Goal: Task Accomplishment & Management: Use online tool/utility

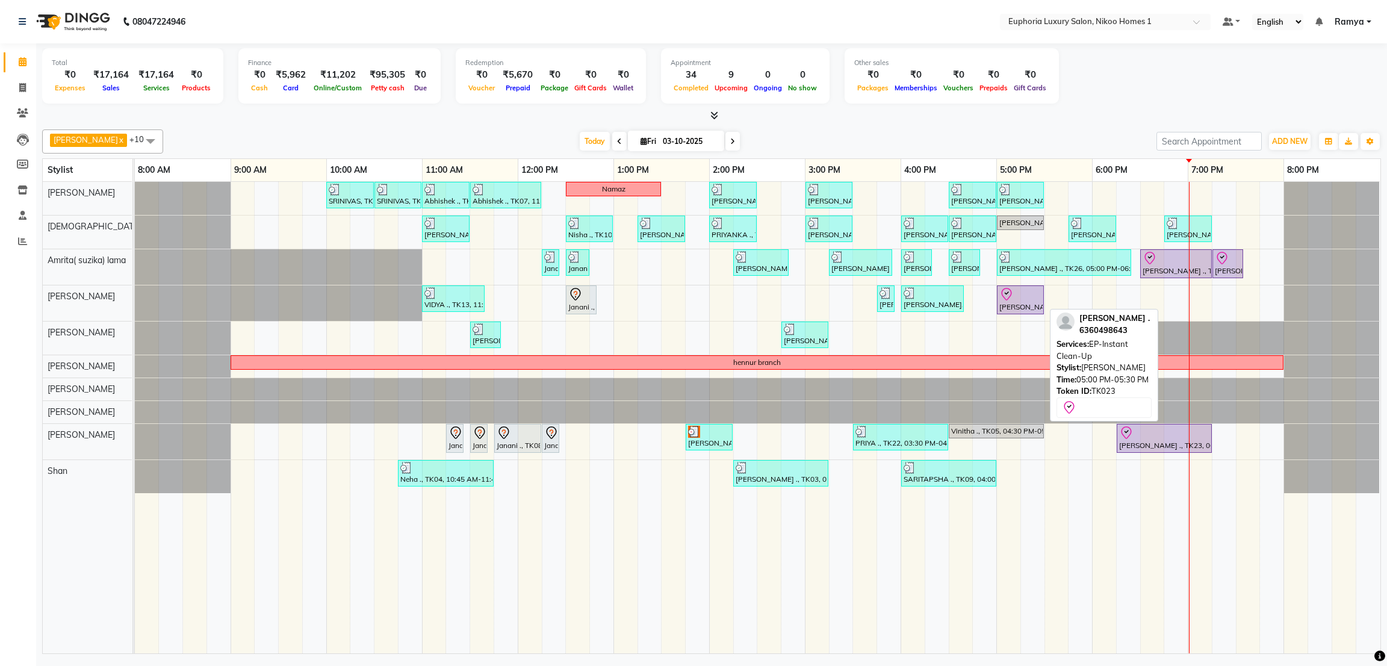
click at [1020, 300] on div at bounding box center [1020, 294] width 42 height 14
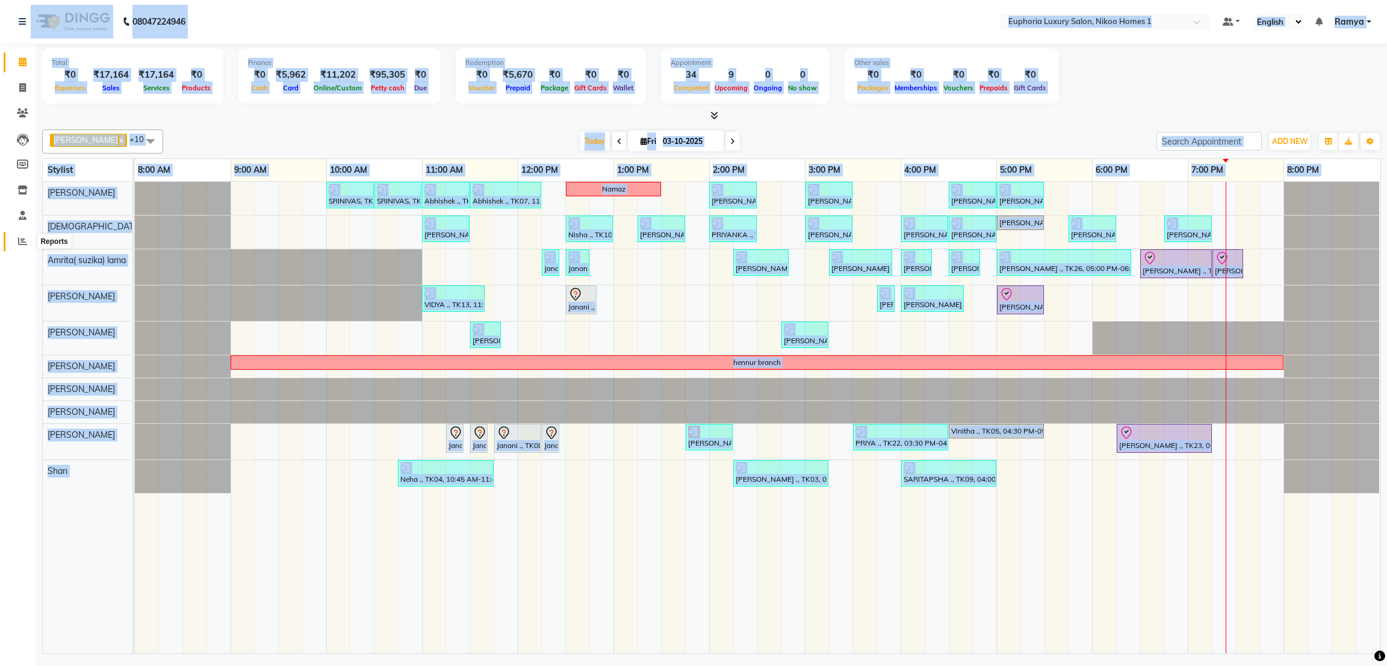
click at [19, 235] on span at bounding box center [22, 242] width 21 height 14
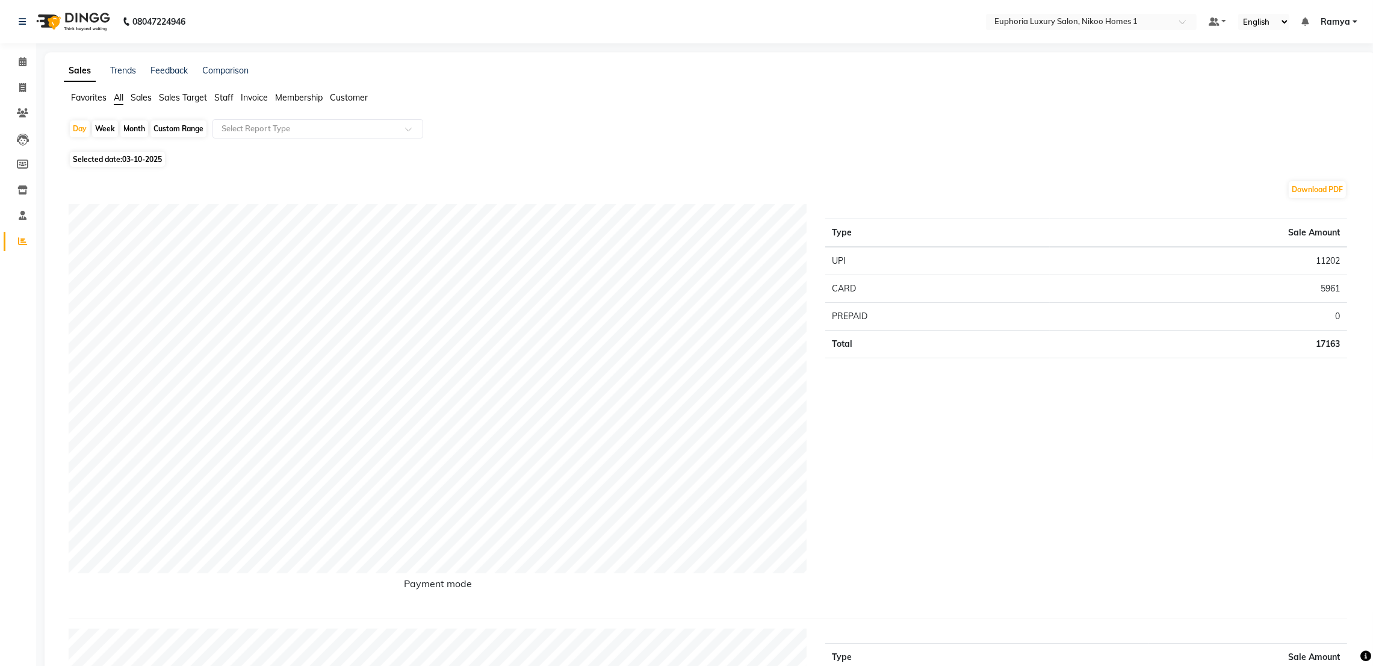
click at [194, 128] on div "Custom Range" at bounding box center [178, 128] width 56 height 17
select select "10"
select select "2025"
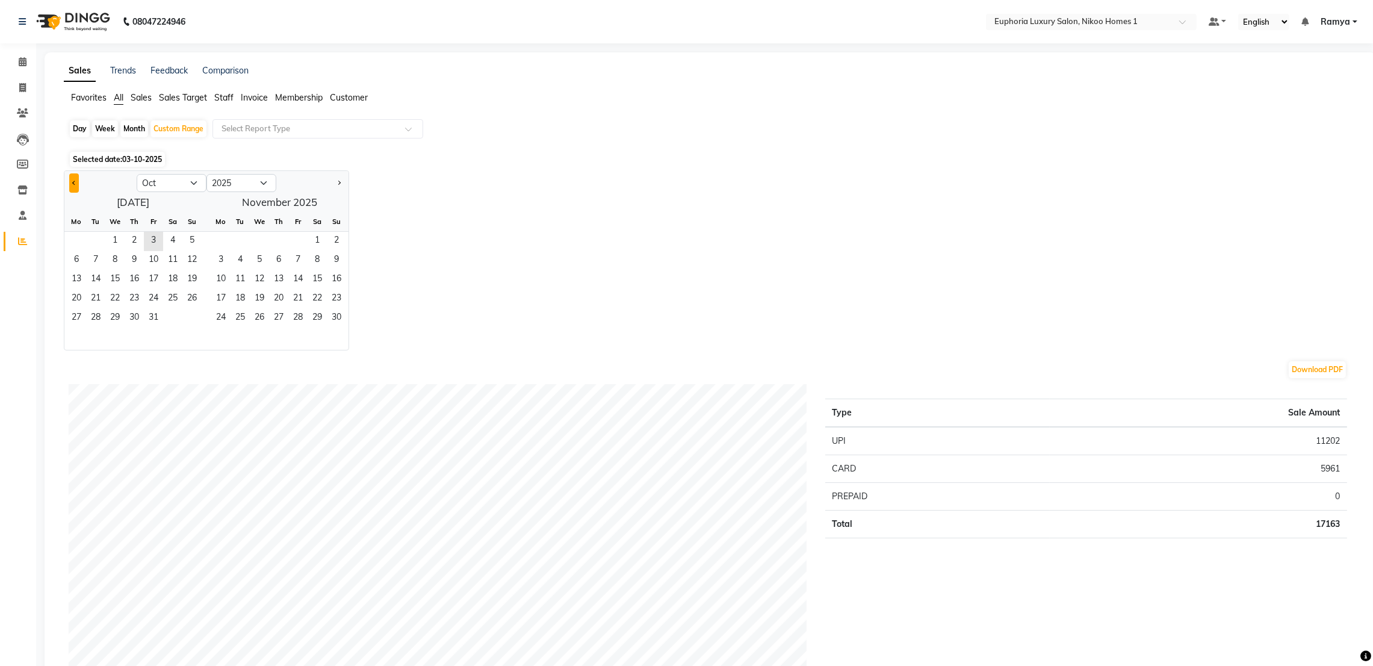
click at [75, 184] on span "Previous month" at bounding box center [74, 182] width 4 height 4
select select "9"
click at [70, 314] on span "29" at bounding box center [76, 318] width 19 height 19
click at [292, 249] on span "3" at bounding box center [297, 241] width 19 height 19
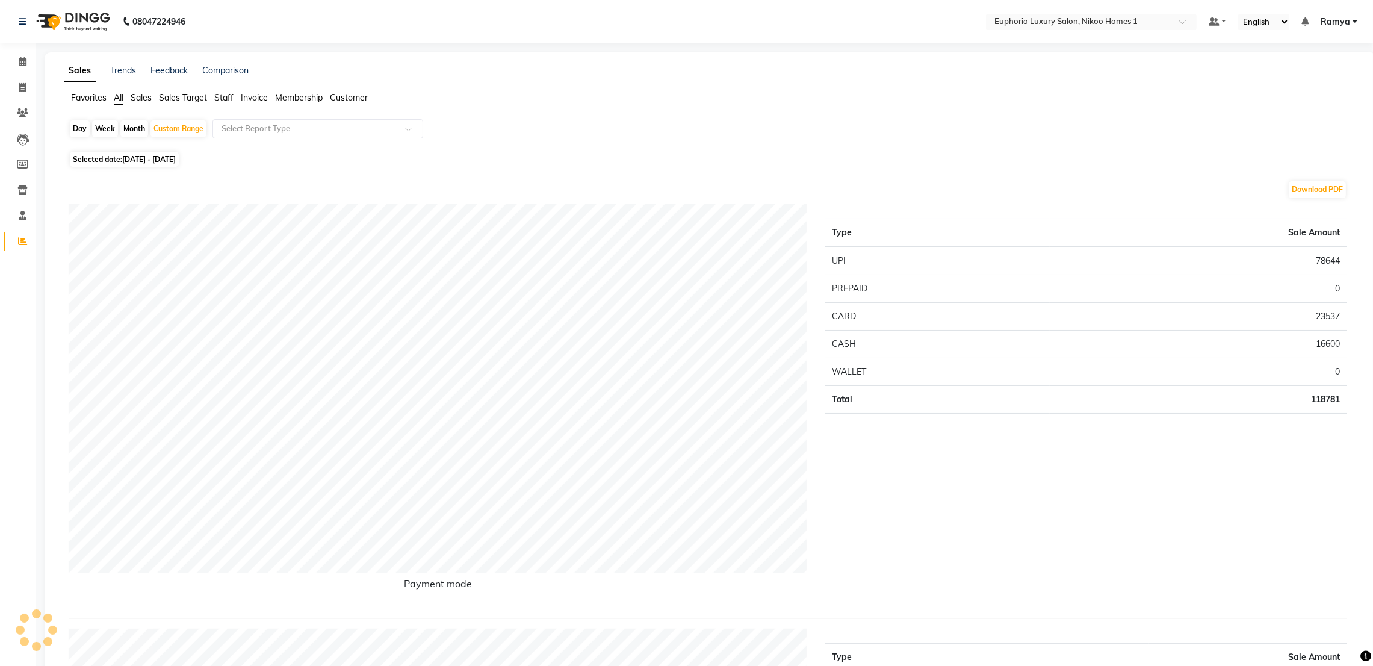
click at [221, 97] on span "Staff" at bounding box center [223, 97] width 19 height 11
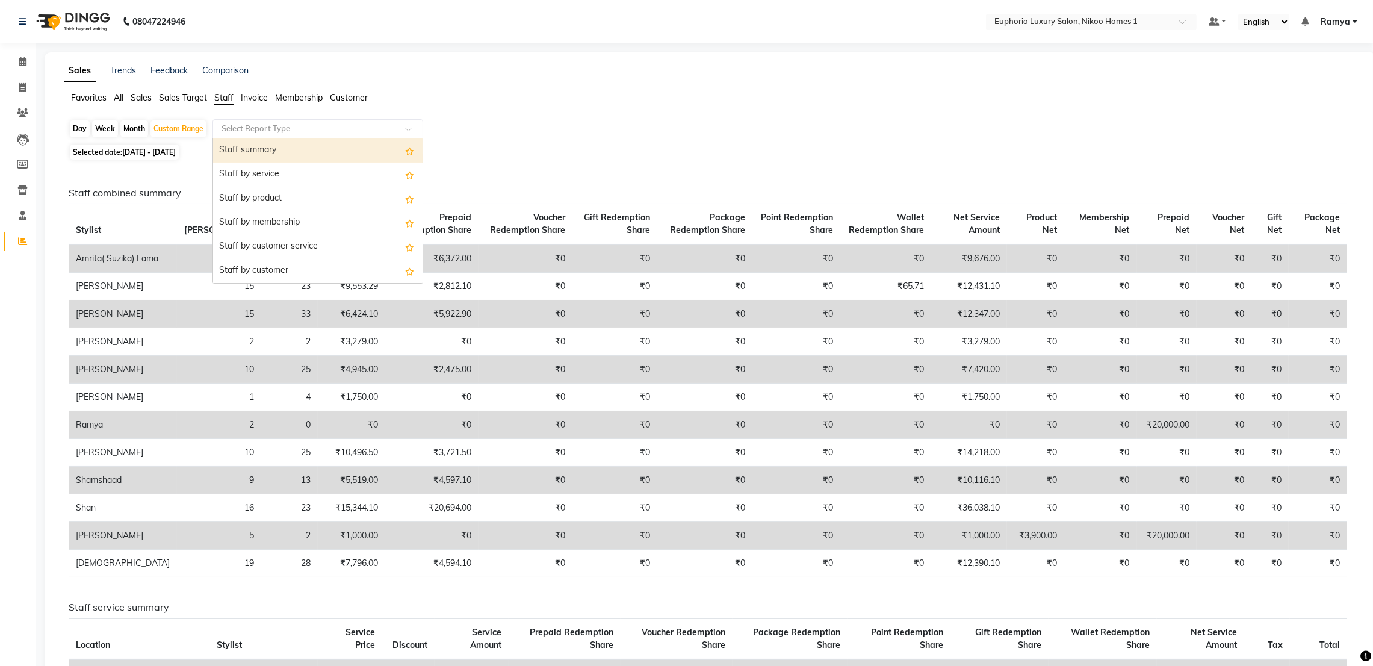
click at [238, 134] on input "text" at bounding box center [305, 129] width 173 height 12
click at [238, 145] on div "Staff summary" at bounding box center [317, 150] width 209 height 24
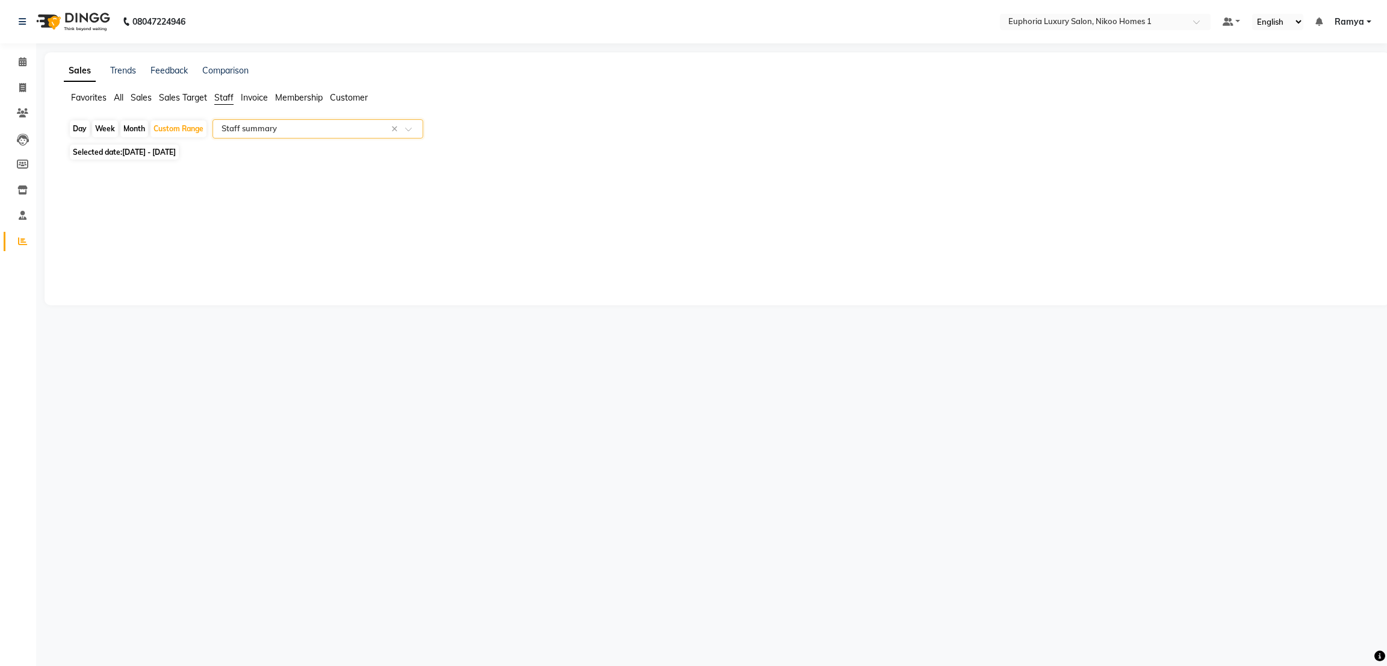
select select "full_report"
select select "csv"
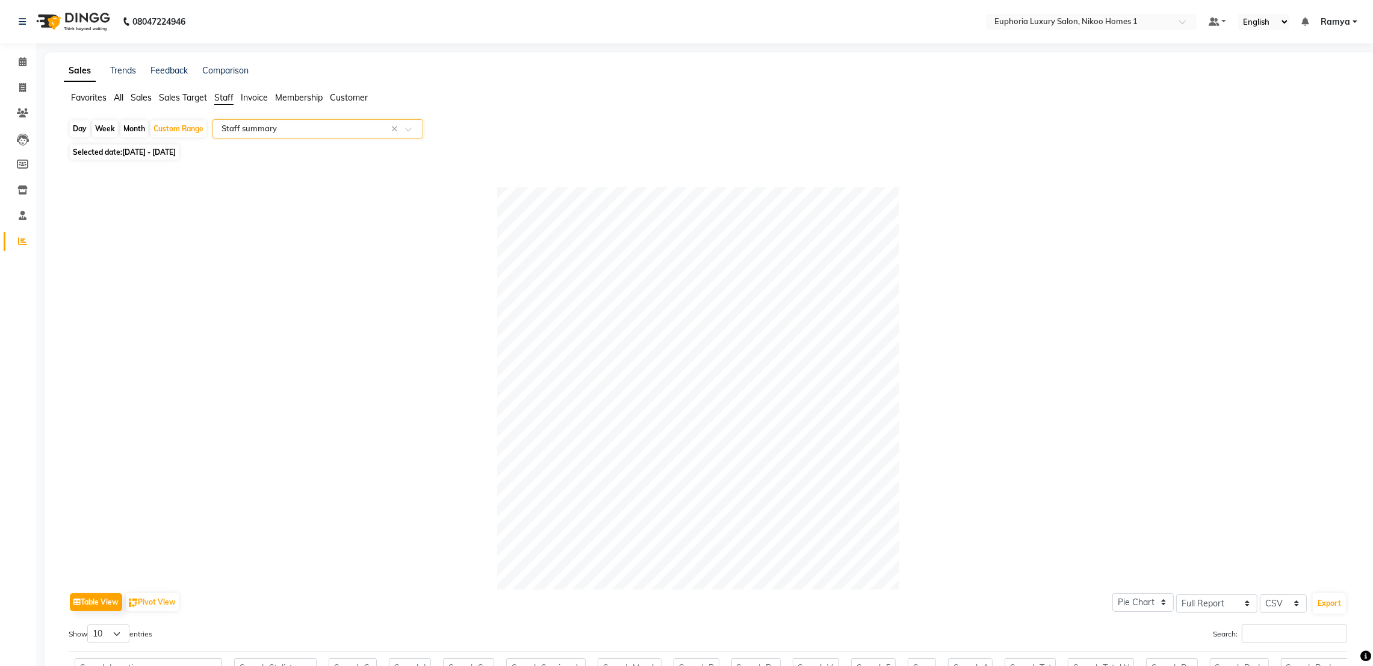
scroll to position [385, 0]
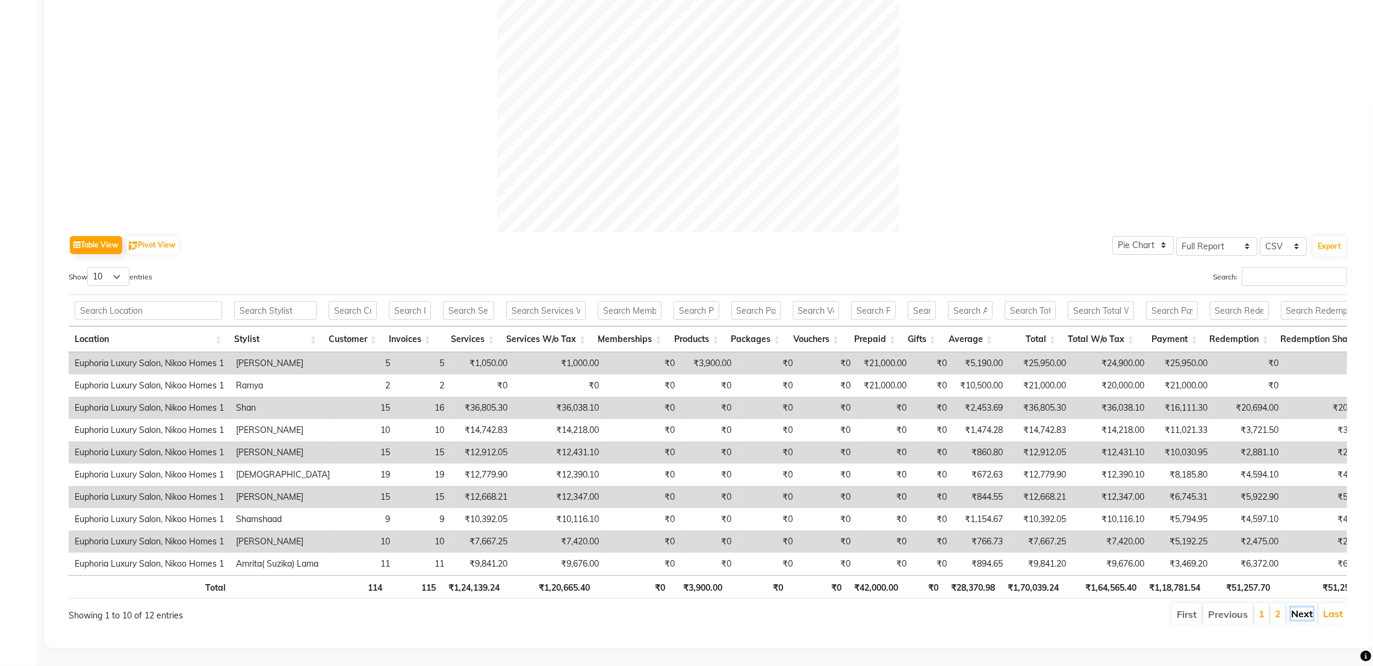
click at [1301, 607] on link "Next" at bounding box center [1302, 613] width 22 height 12
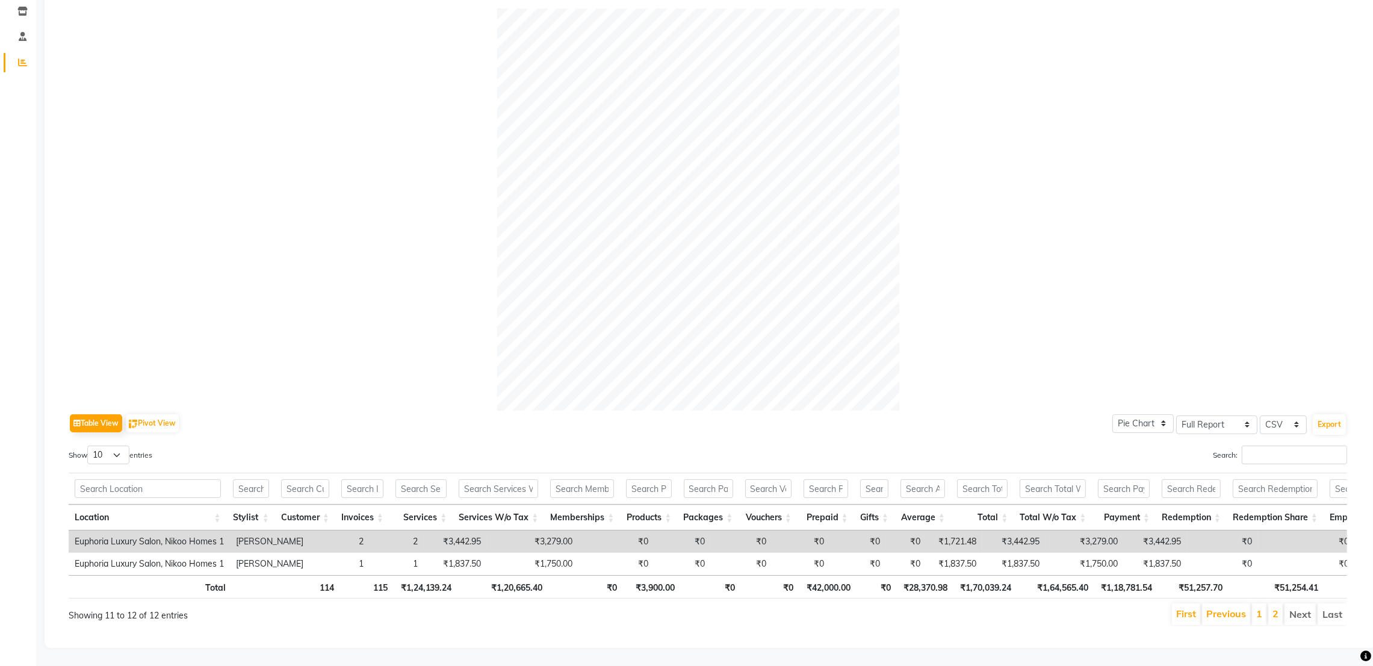
scroll to position [208, 0]
click at [1242, 607] on link "Previous" at bounding box center [1226, 613] width 40 height 12
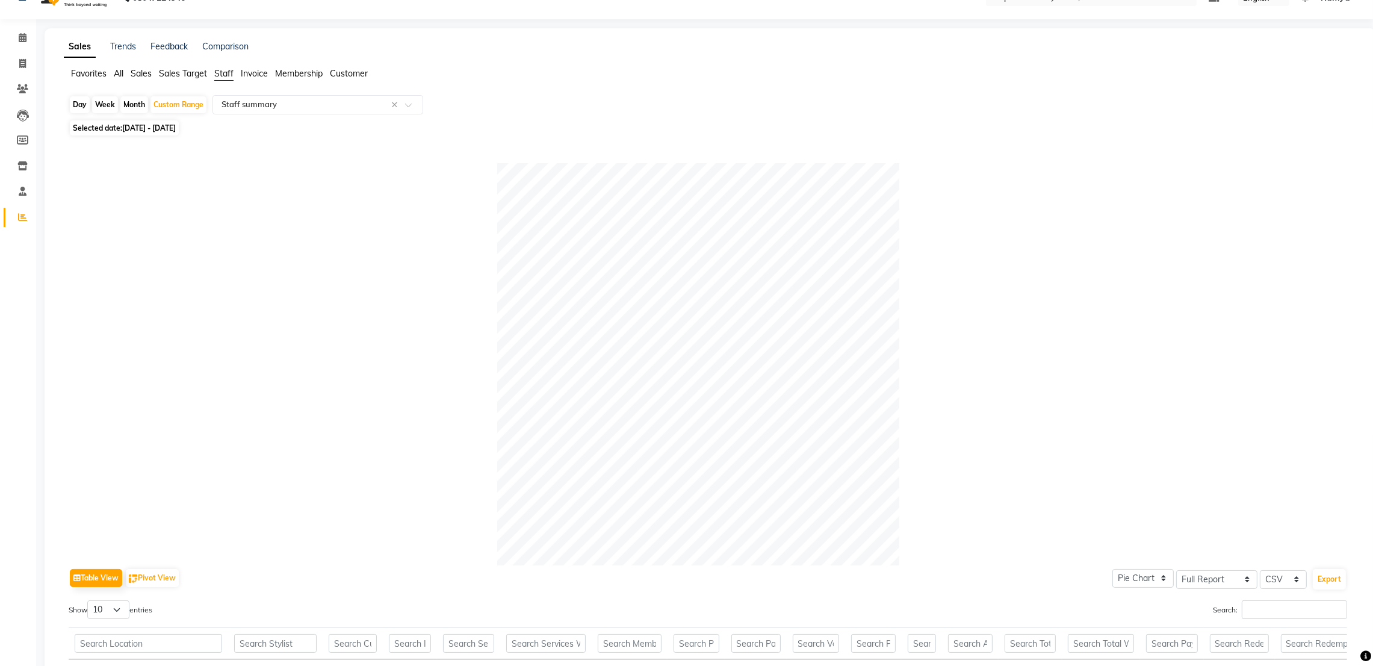
scroll to position [0, 0]
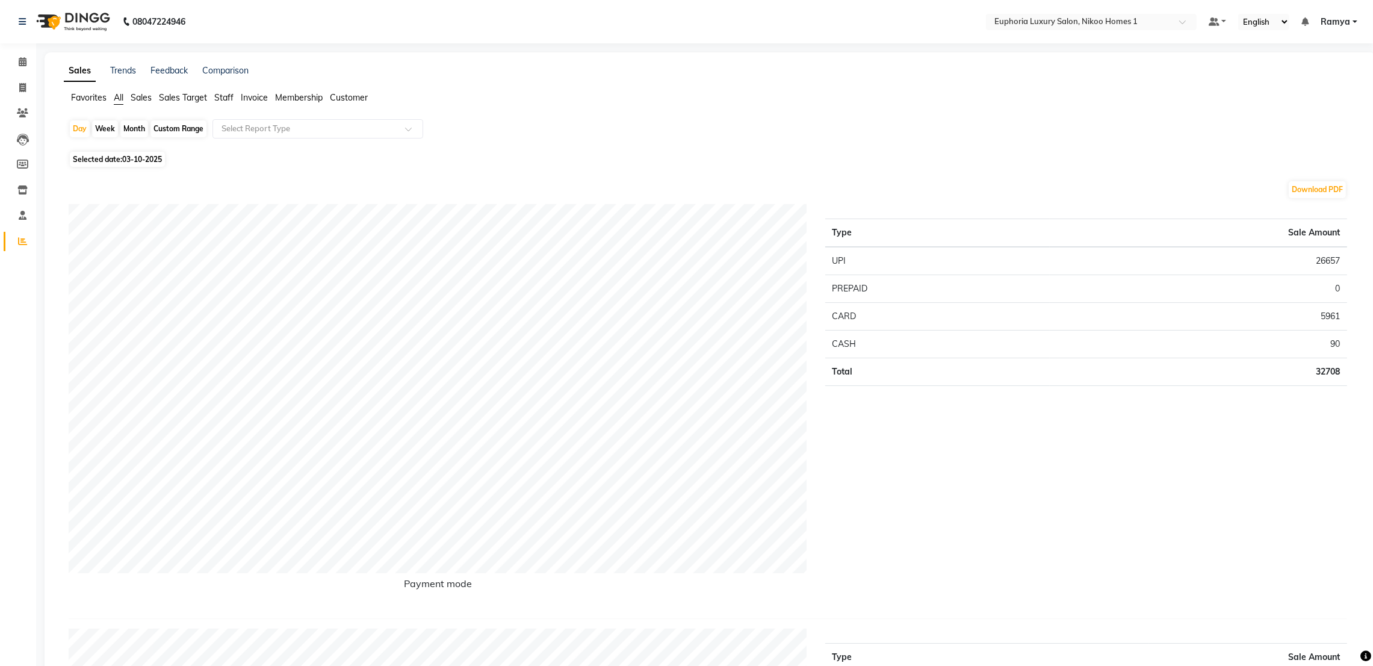
click at [184, 126] on div "Custom Range" at bounding box center [178, 128] width 56 height 17
select select "10"
select select "2025"
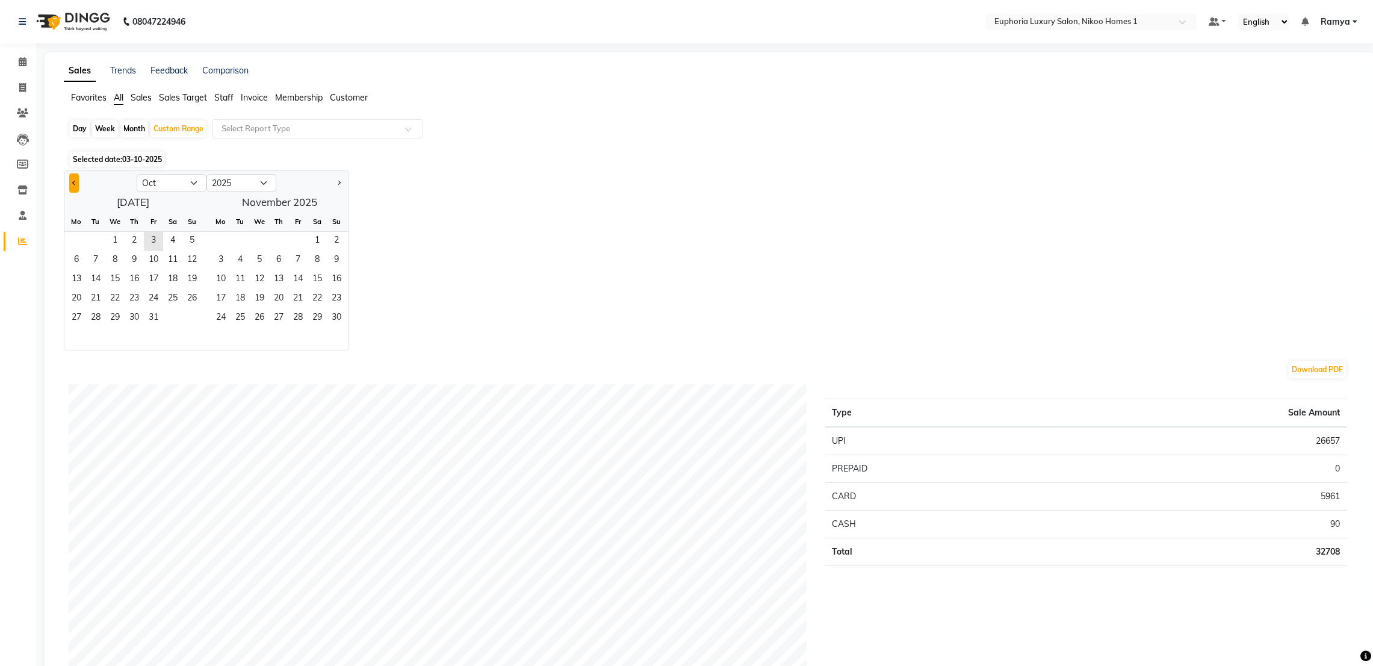
click at [76, 182] on span "Previous month" at bounding box center [74, 182] width 4 height 4
select select "9"
click at [71, 311] on span "29" at bounding box center [76, 318] width 19 height 19
click at [299, 243] on span "3" at bounding box center [297, 241] width 19 height 19
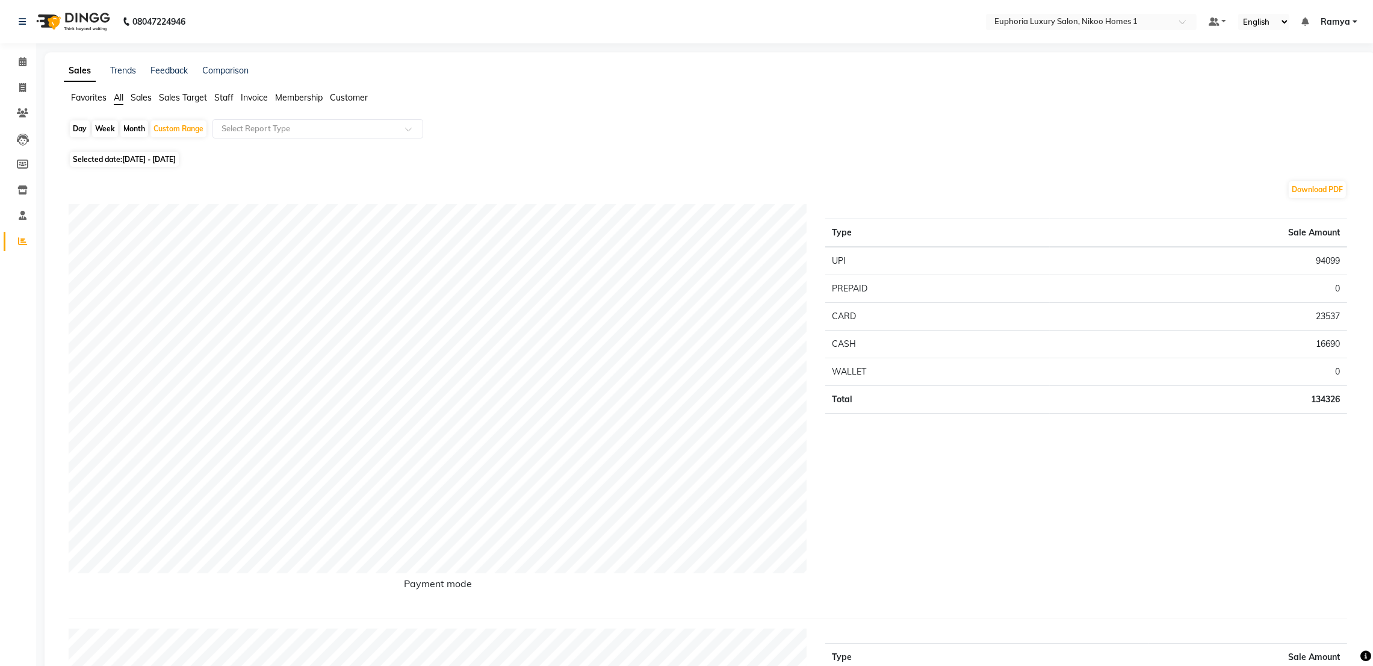
click at [230, 97] on span "Staff" at bounding box center [223, 97] width 19 height 11
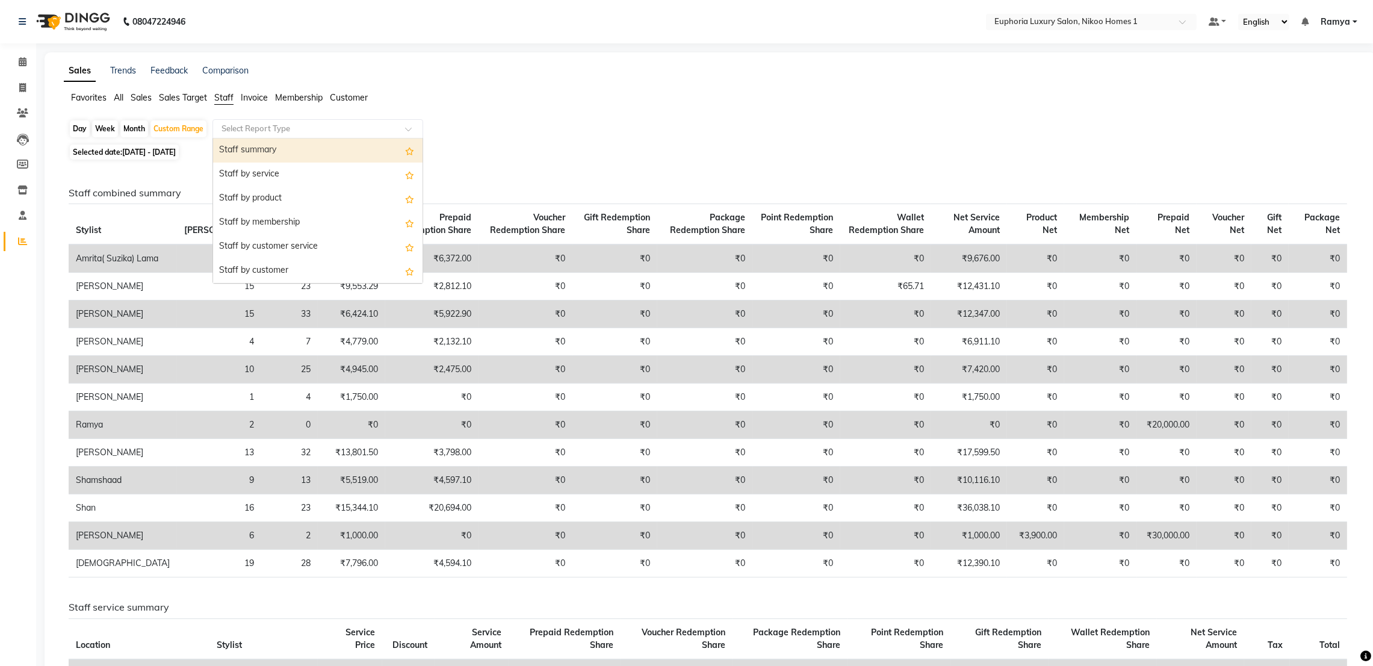
click at [251, 134] on input "text" at bounding box center [305, 129] width 173 height 12
click at [250, 148] on div "Staff summary" at bounding box center [317, 150] width 209 height 24
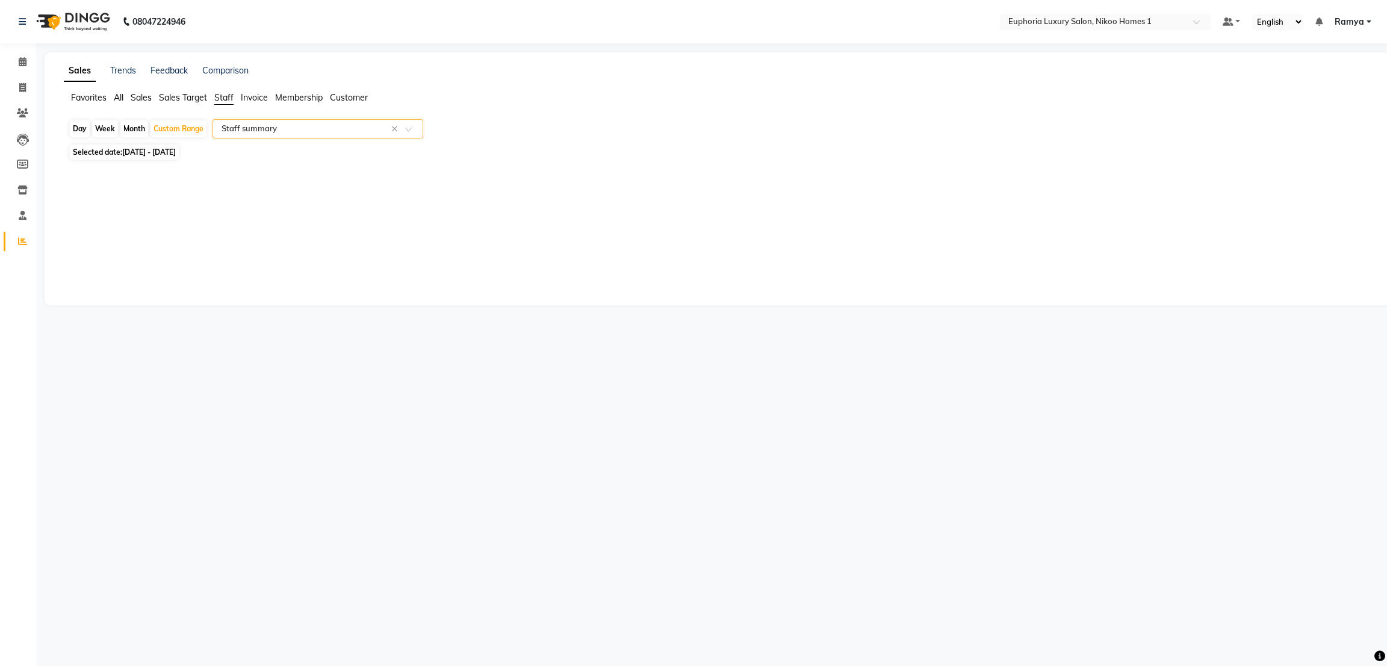
select select "full_report"
select select "csv"
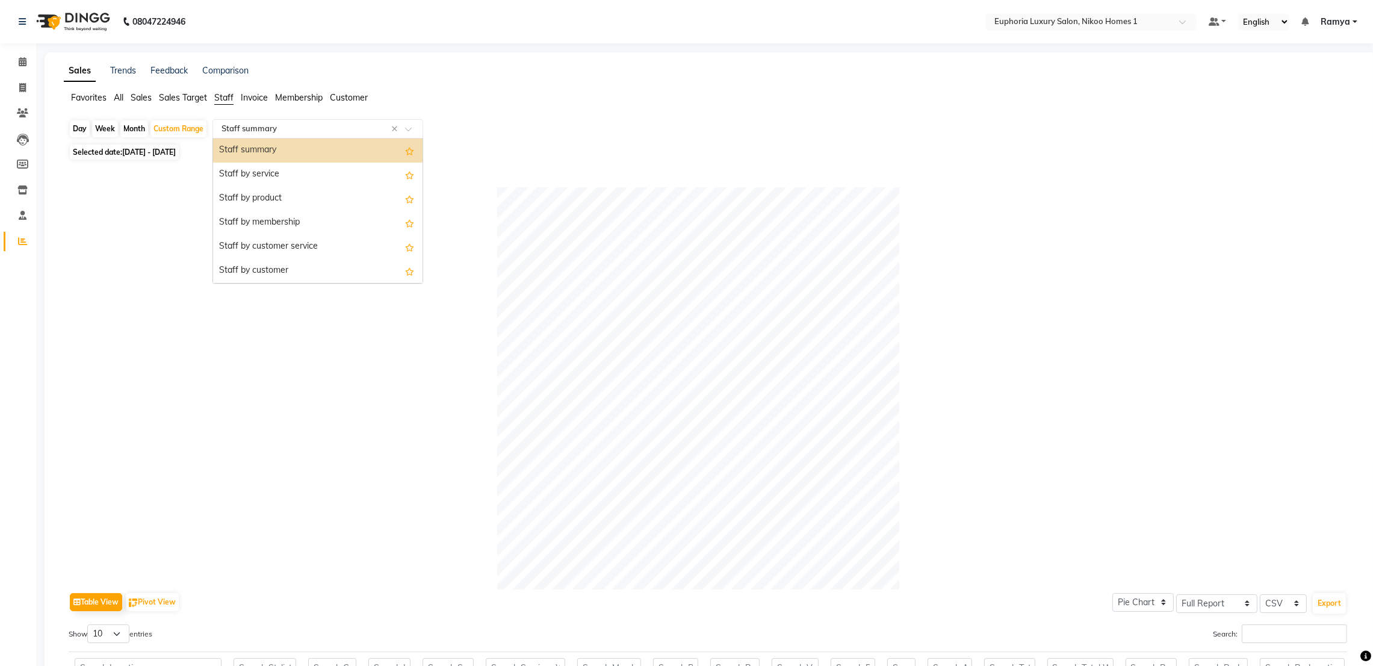
click at [232, 128] on input "text" at bounding box center [305, 129] width 173 height 12
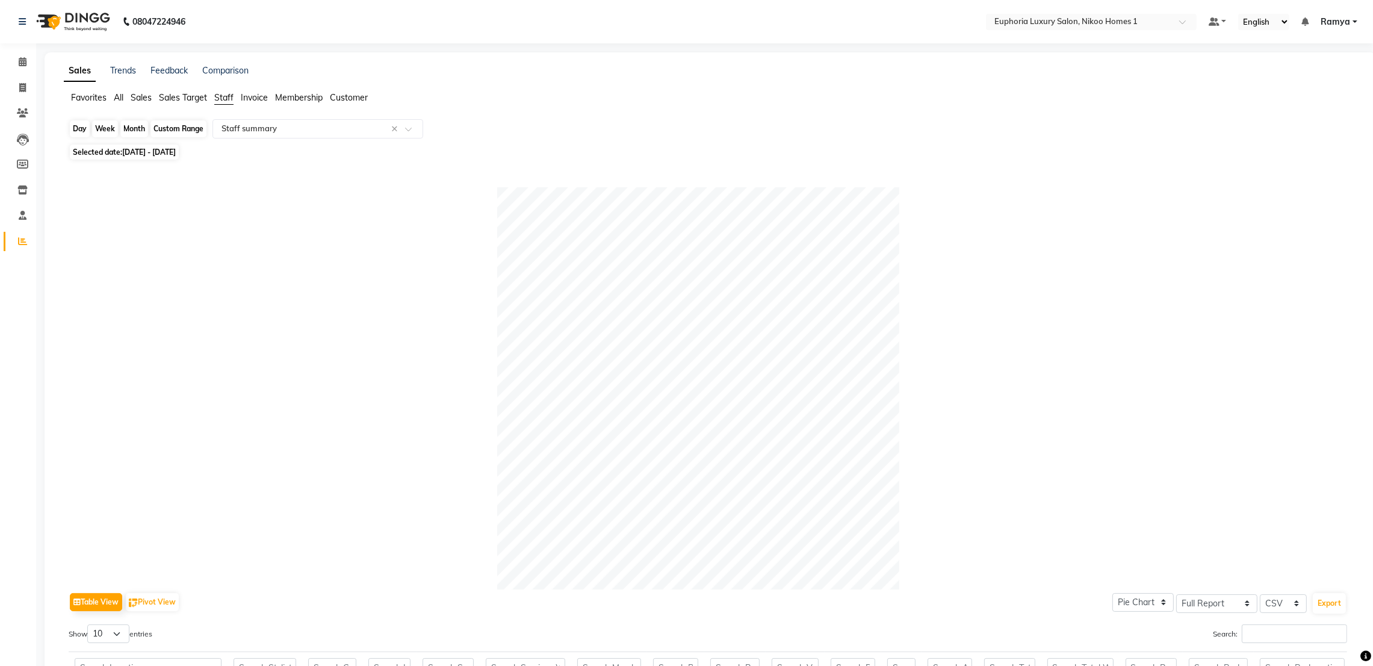
click at [182, 128] on div "Custom Range" at bounding box center [178, 128] width 56 height 17
select select "9"
select select "2025"
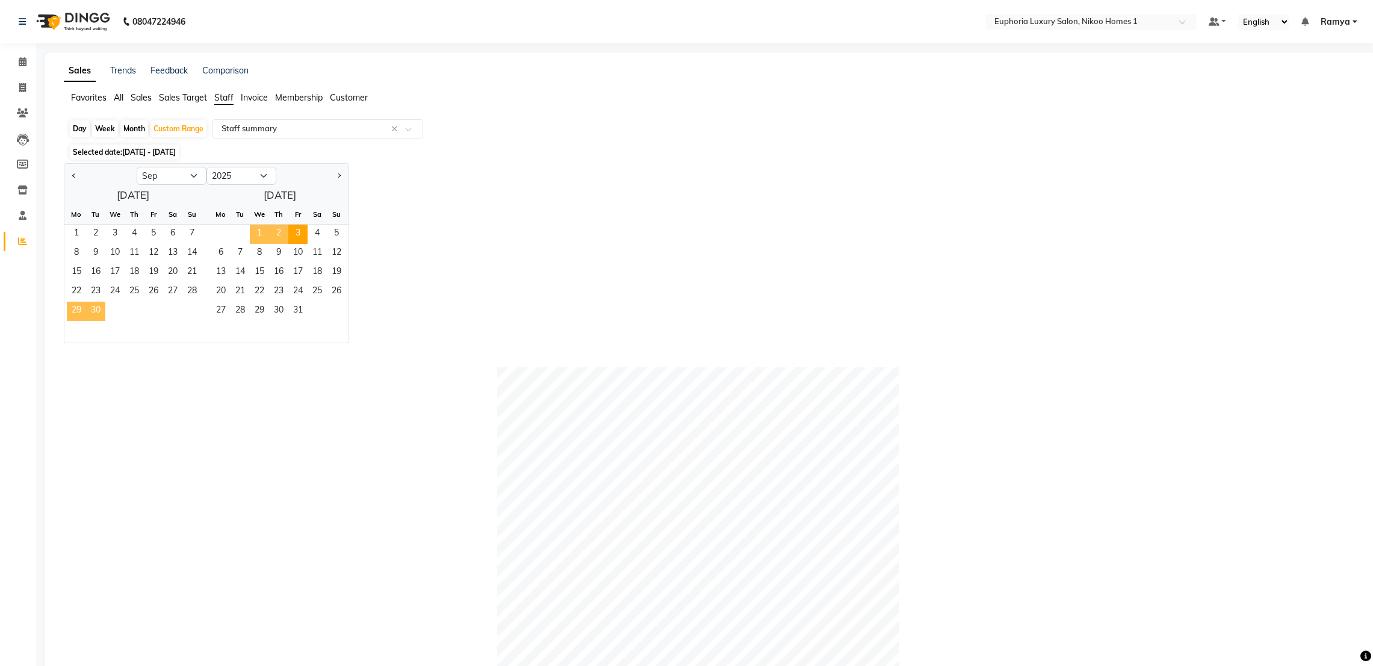
click at [74, 308] on span "29" at bounding box center [76, 311] width 19 height 19
click at [300, 233] on span "3" at bounding box center [297, 233] width 19 height 19
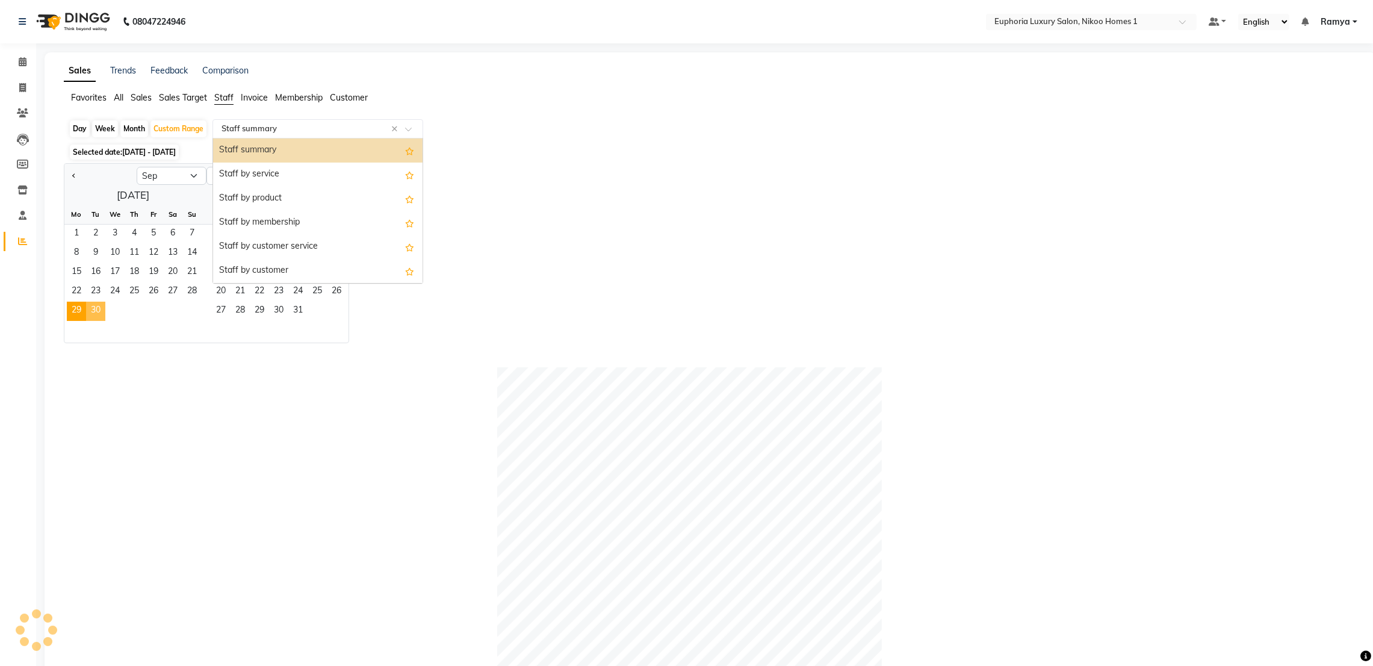
click at [291, 129] on input "text" at bounding box center [305, 129] width 173 height 12
click at [290, 147] on div "Staff summary" at bounding box center [317, 150] width 209 height 24
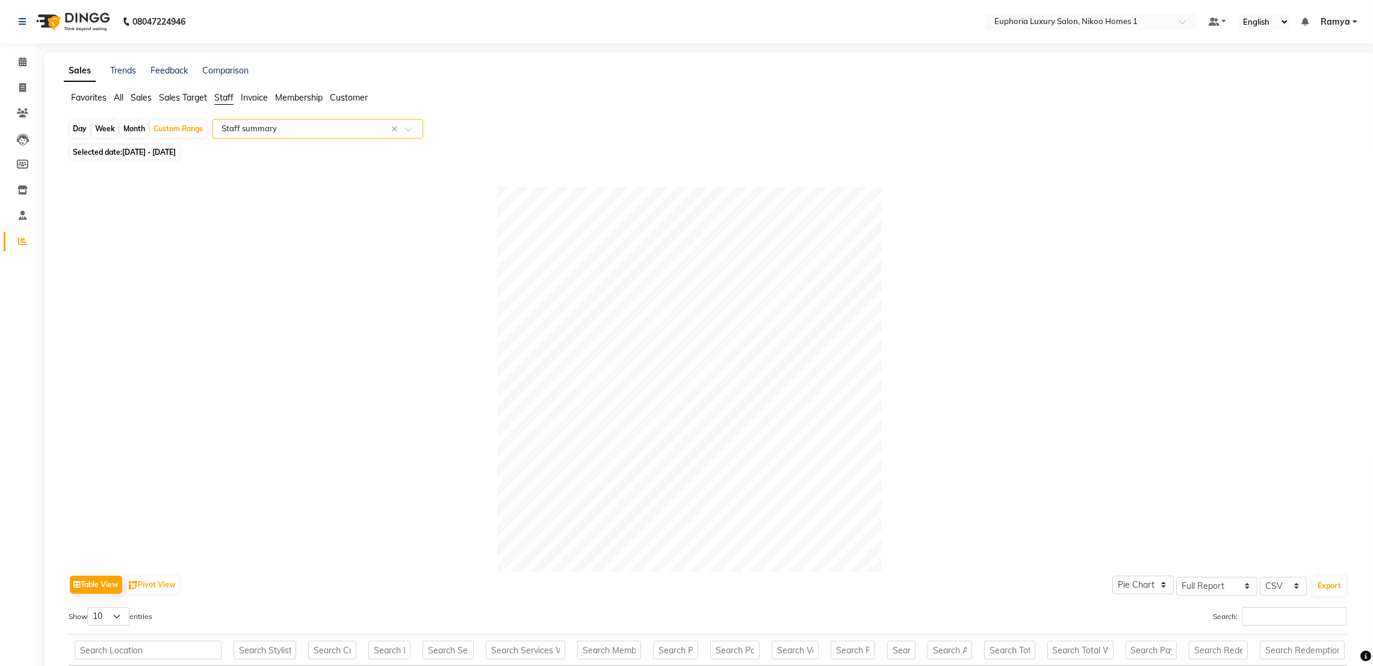
scroll to position [368, 0]
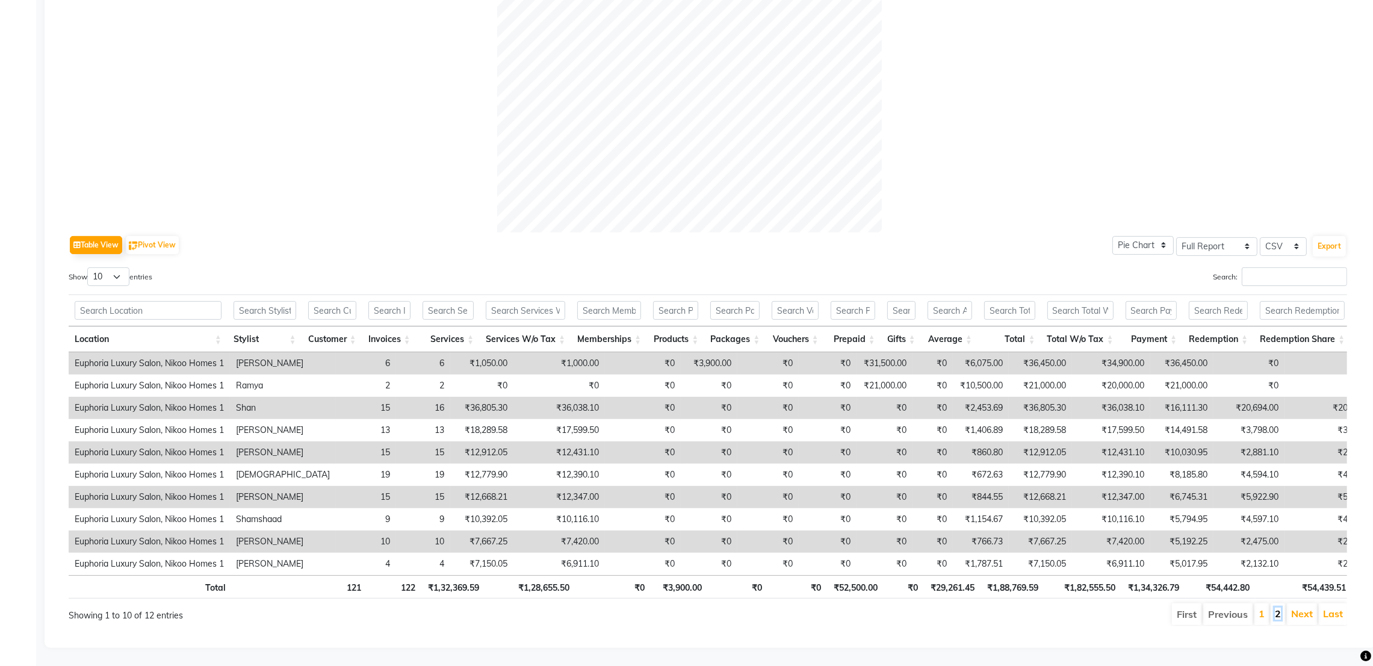
click at [1277, 607] on link "2" at bounding box center [1278, 613] width 6 height 12
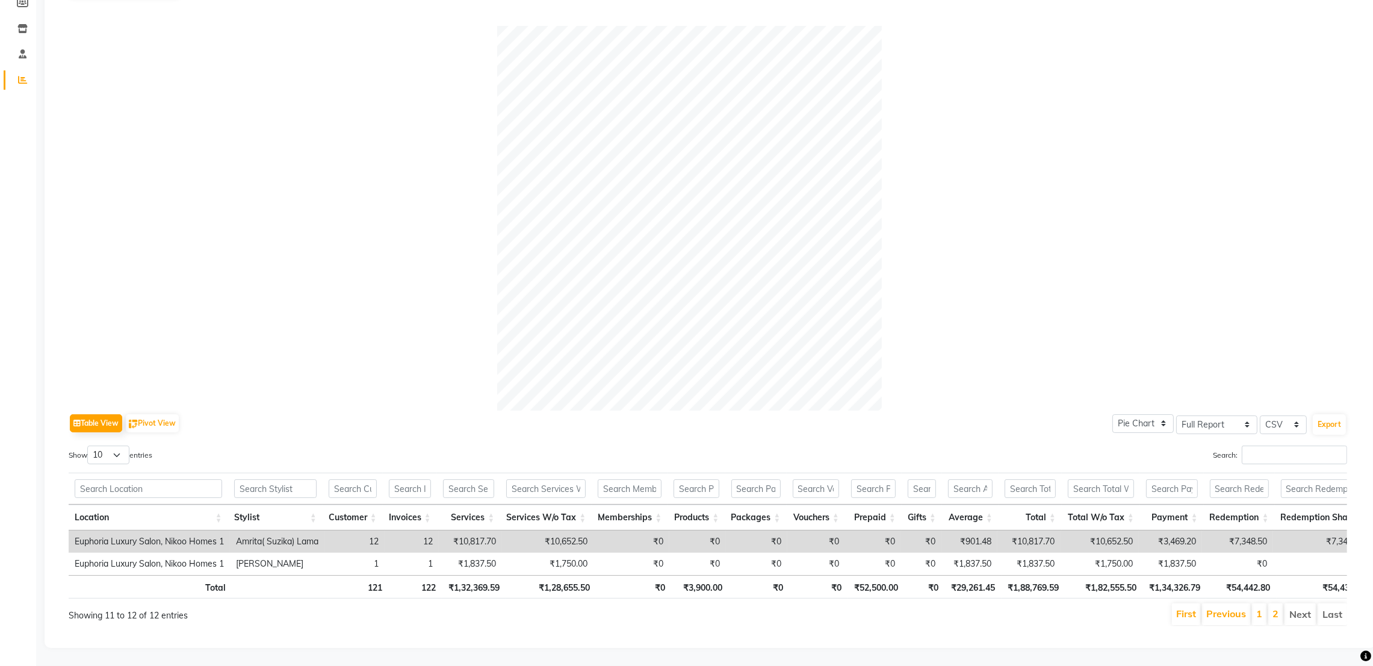
scroll to position [190, 0]
click at [1220, 607] on link "Previous" at bounding box center [1226, 613] width 40 height 12
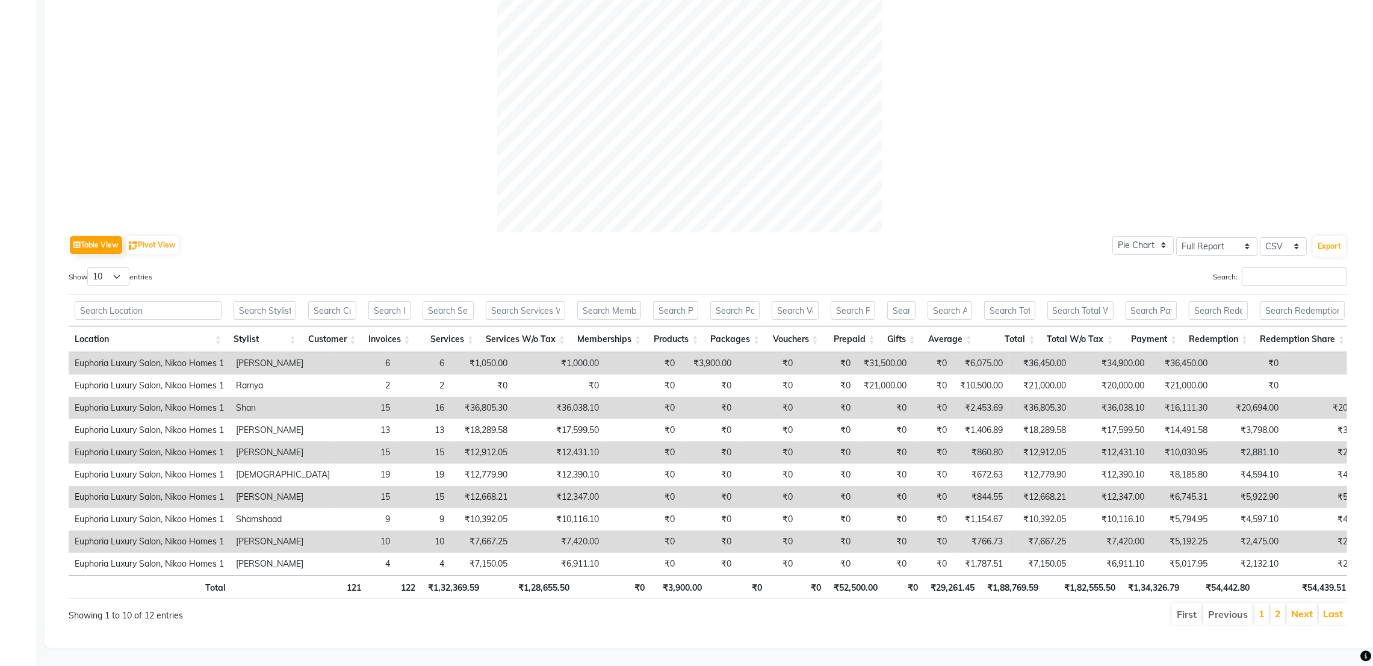
scroll to position [368, 0]
